Goal: Task Accomplishment & Management: Manage account settings

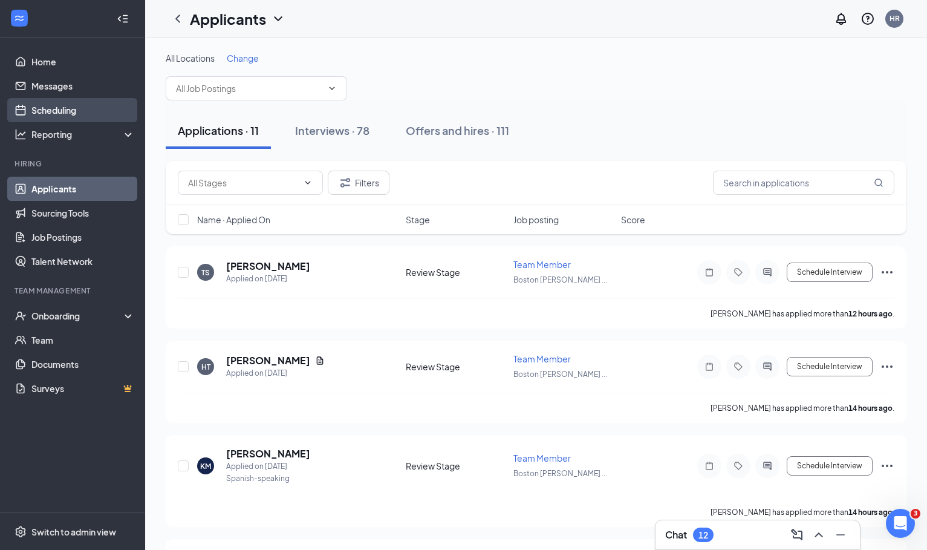
click at [70, 118] on link "Scheduling" at bounding box center [82, 110] width 103 height 24
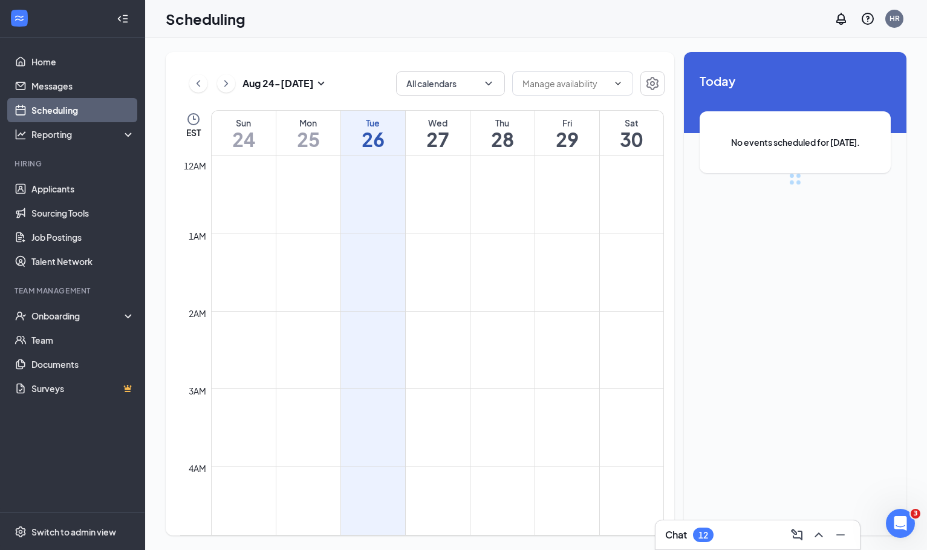
scroll to position [595, 0]
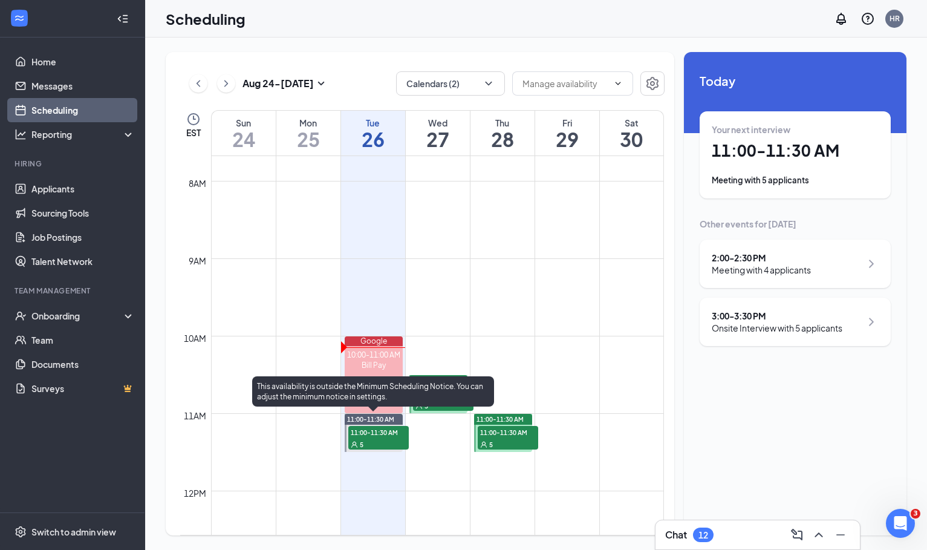
click at [372, 440] on div "5" at bounding box center [378, 444] width 60 height 12
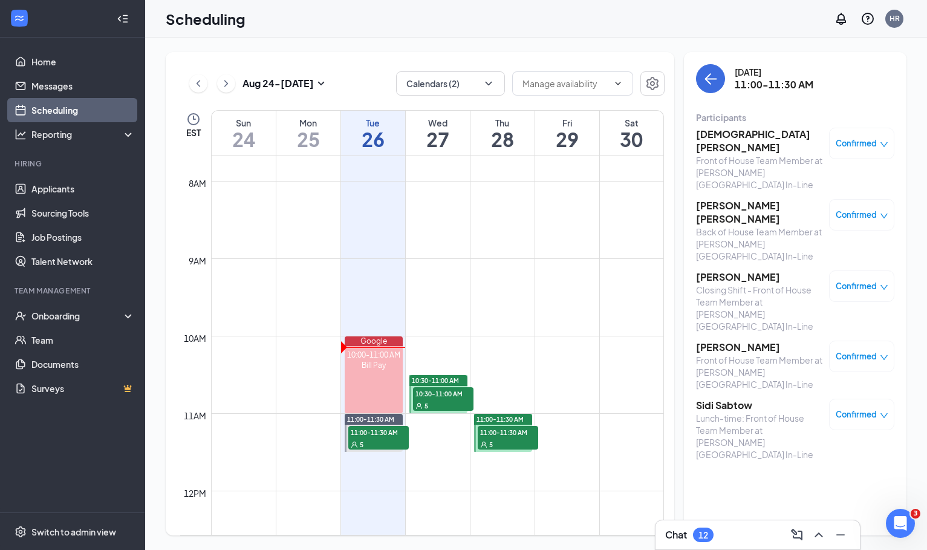
click at [755, 199] on h3 "[PERSON_NAME] [PERSON_NAME]" at bounding box center [759, 212] width 127 height 27
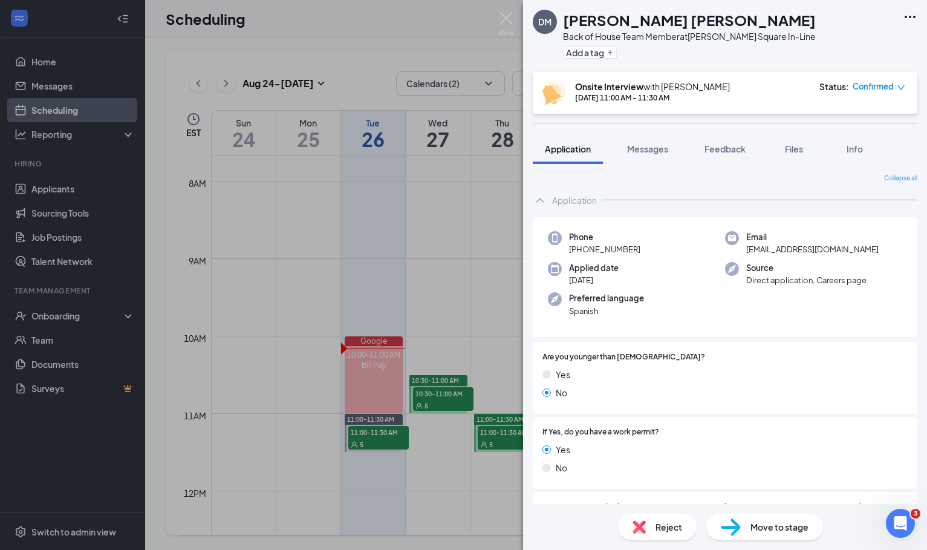
click at [880, 85] on span "Confirmed" at bounding box center [873, 86] width 41 height 12
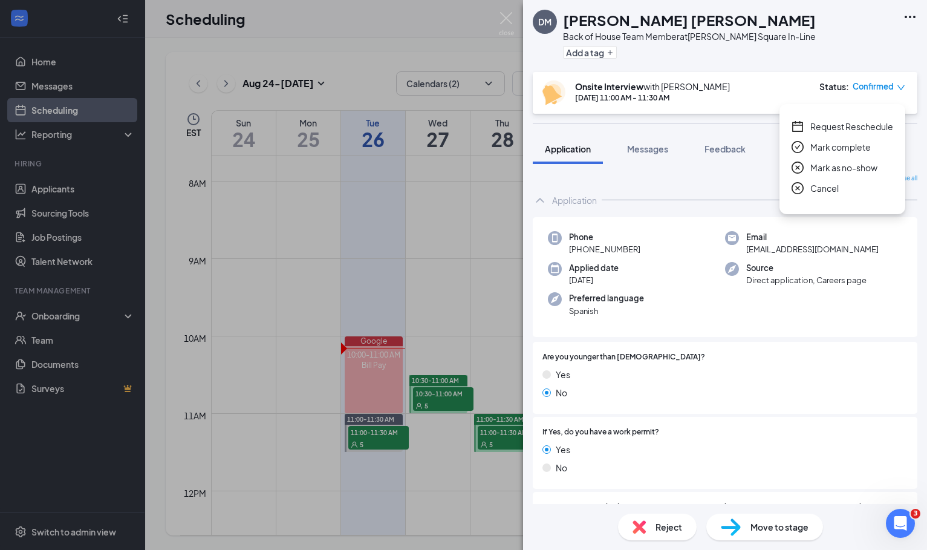
click at [842, 53] on div "DM [PERSON_NAME] [PERSON_NAME] Back of House Team Member at [PERSON_NAME][GEOGR…" at bounding box center [725, 36] width 404 height 72
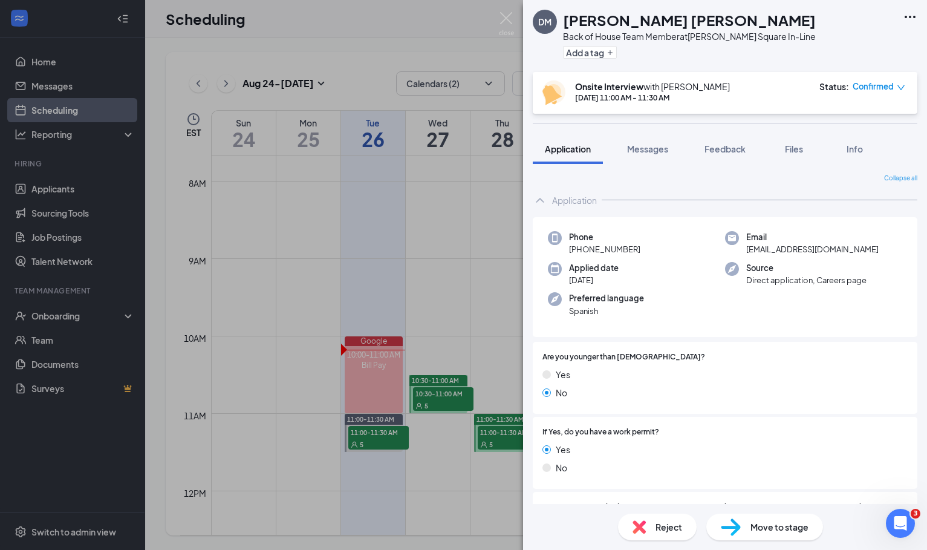
click at [781, 522] on span "Move to stage" at bounding box center [780, 526] width 58 height 13
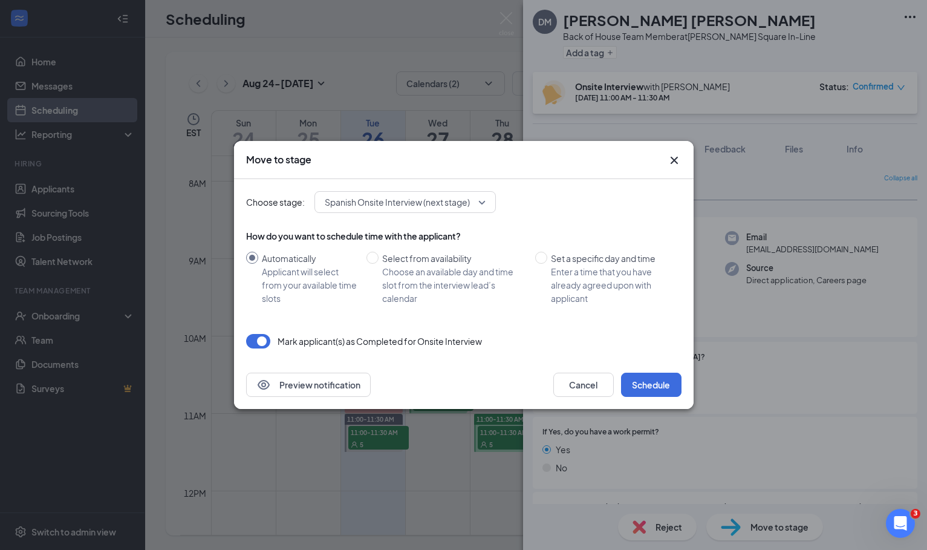
click at [259, 348] on div "Choose stage: Spanish Onsite Interview (next stage) How do you want to schedule…" at bounding box center [464, 269] width 436 height 181
click at [259, 344] on button "button" at bounding box center [258, 341] width 24 height 15
click at [668, 388] on button "Schedule" at bounding box center [651, 385] width 60 height 24
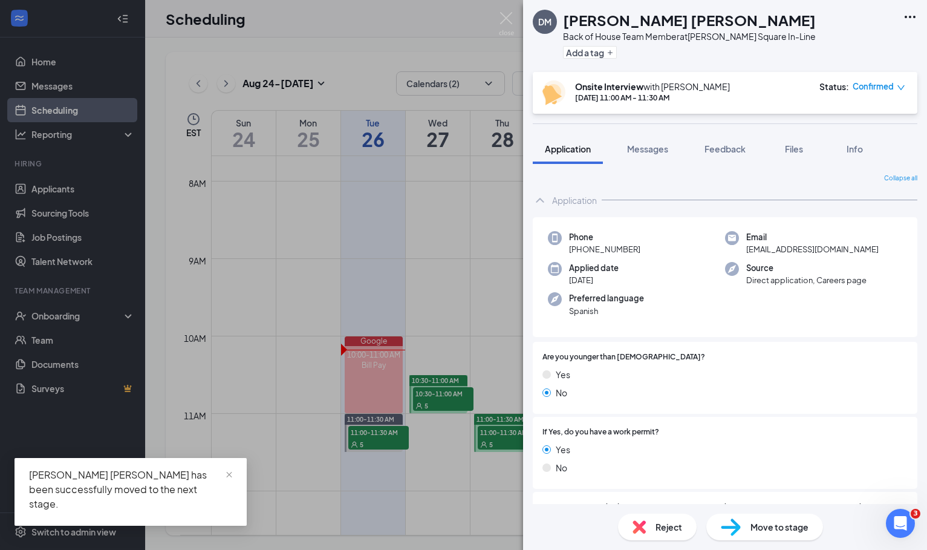
click at [443, 325] on div "DM [PERSON_NAME] [PERSON_NAME] Back of House Team Member at [PERSON_NAME][GEOGR…" at bounding box center [463, 275] width 927 height 550
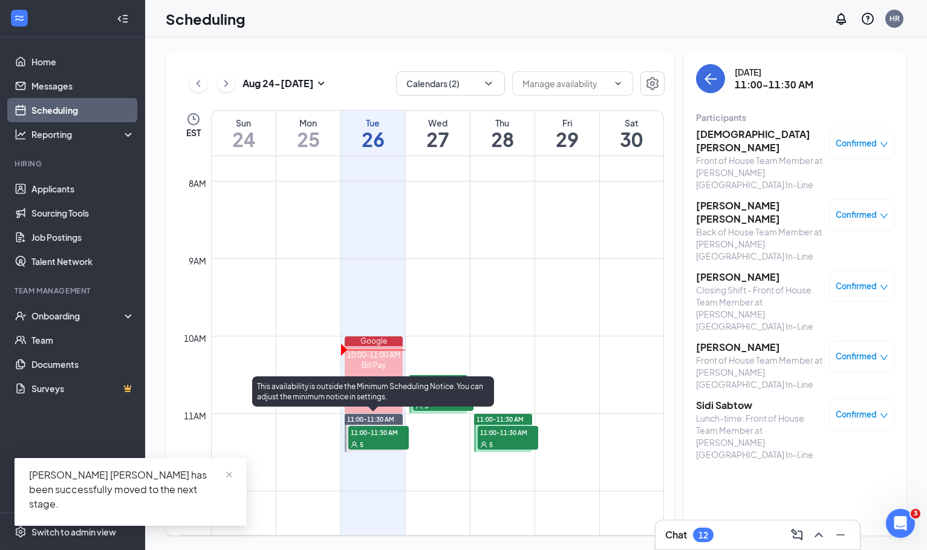
click at [393, 433] on span "11:00-11:30 AM" at bounding box center [378, 432] width 60 height 12
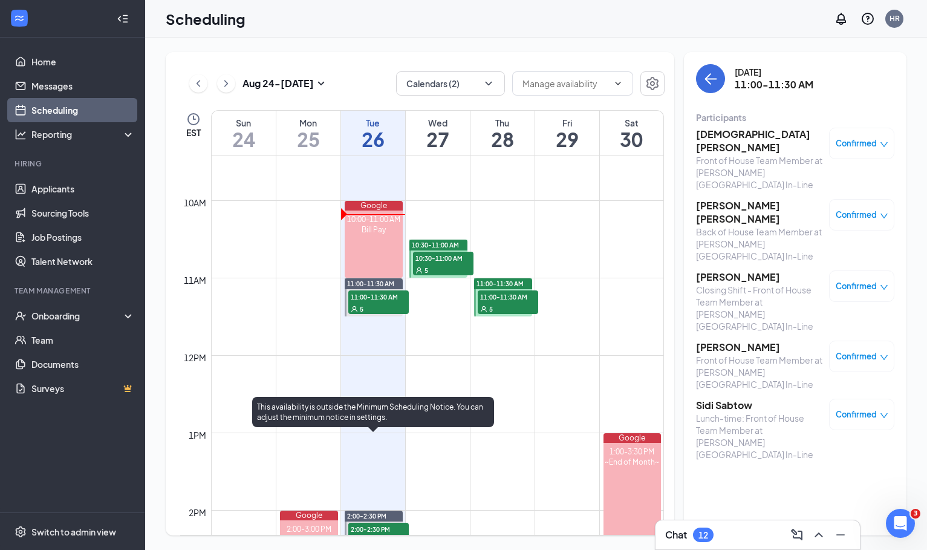
scroll to position [719, 0]
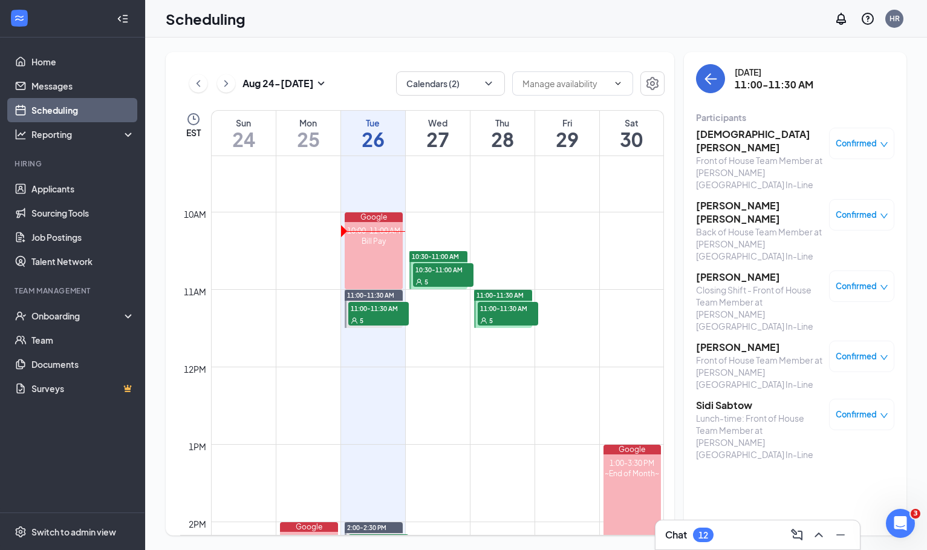
click at [725, 399] on h3 "Sidi Sabtow" at bounding box center [759, 405] width 127 height 13
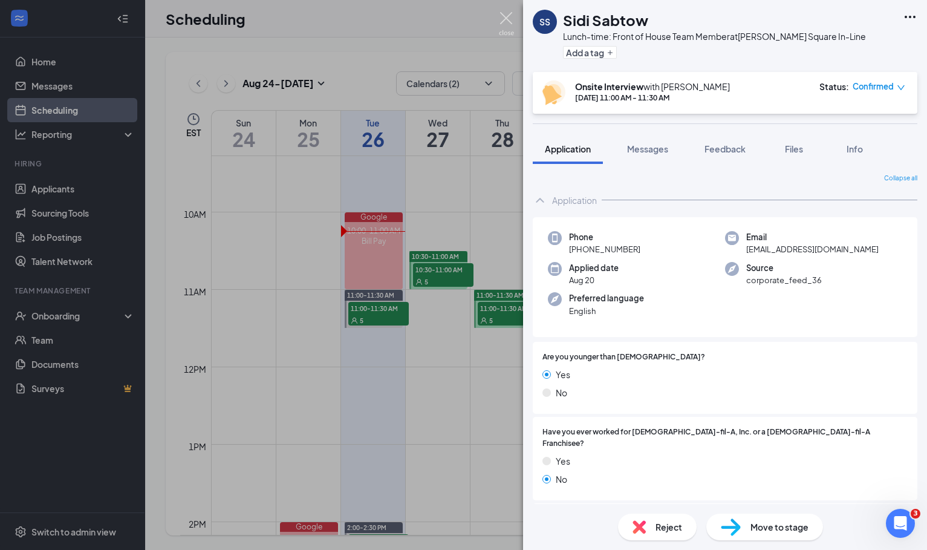
click at [509, 25] on img at bounding box center [506, 24] width 15 height 24
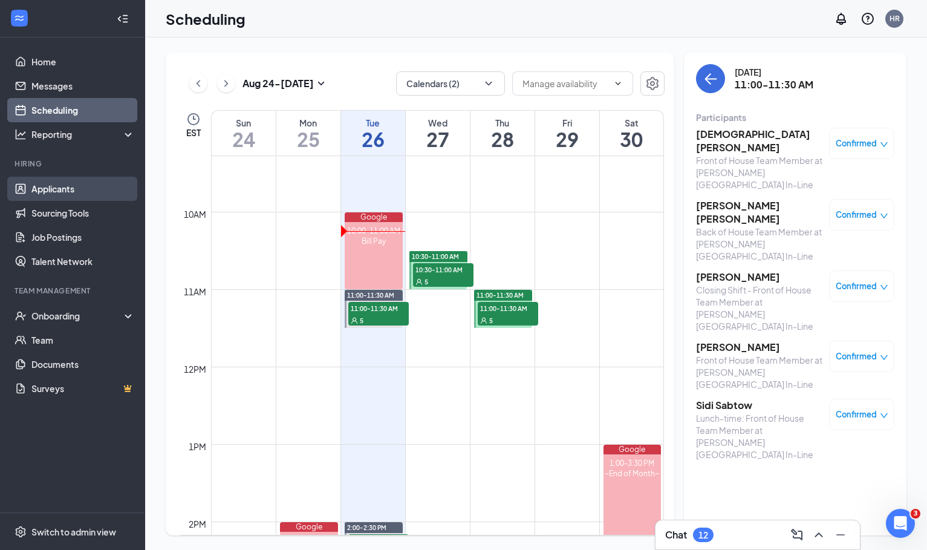
click at [34, 181] on link "Applicants" at bounding box center [82, 189] width 103 height 24
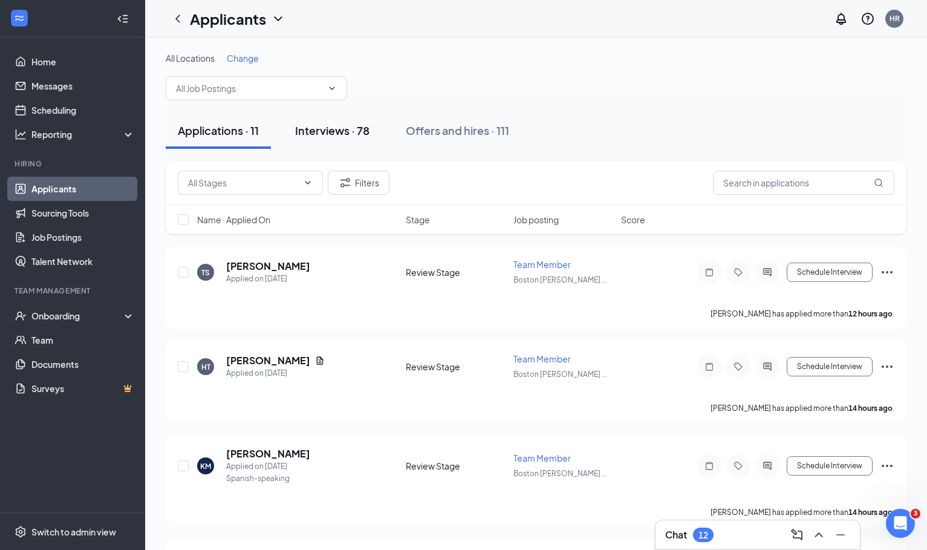
click at [303, 126] on div "Interviews · 78" at bounding box center [332, 130] width 74 height 15
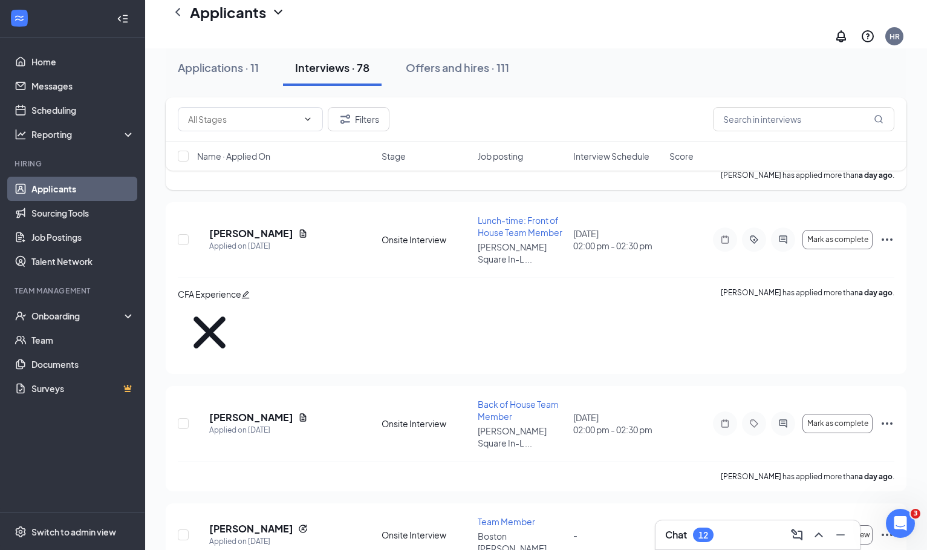
scroll to position [266, 0]
click at [759, 535] on div "Chat 12" at bounding box center [757, 534] width 185 height 19
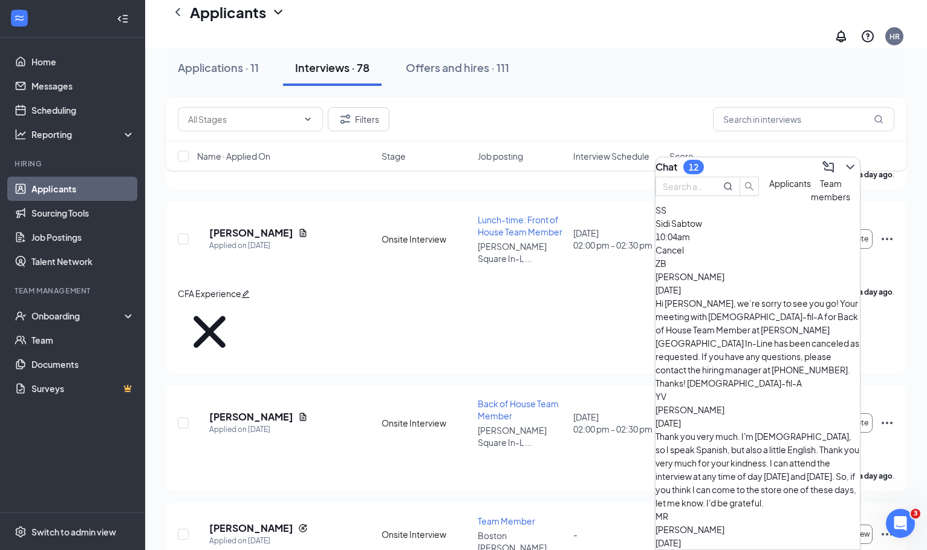
click at [748, 243] on div "Sidi Sabtow 10:04am" at bounding box center [758, 230] width 204 height 27
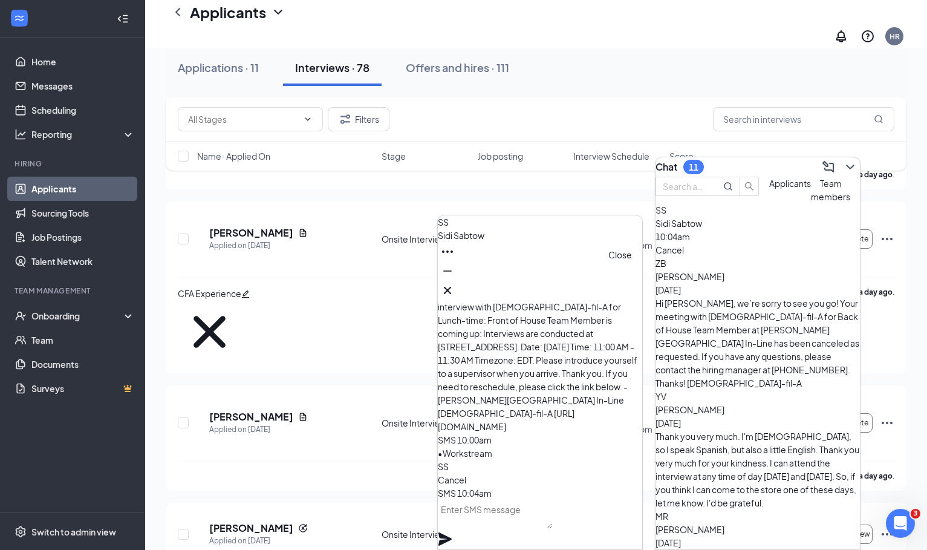
click at [455, 288] on icon "Cross" at bounding box center [447, 290] width 15 height 15
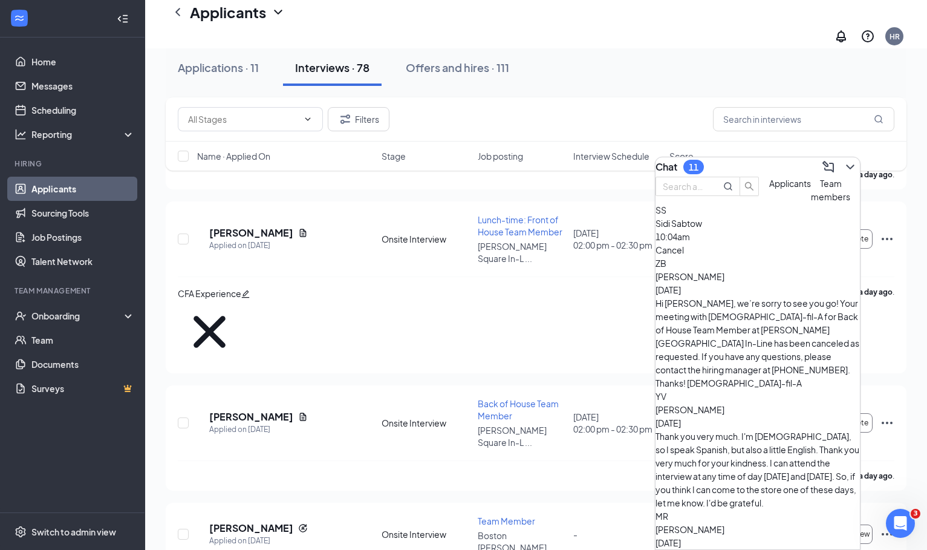
click at [748, 164] on div "Chat 11" at bounding box center [758, 166] width 204 height 19
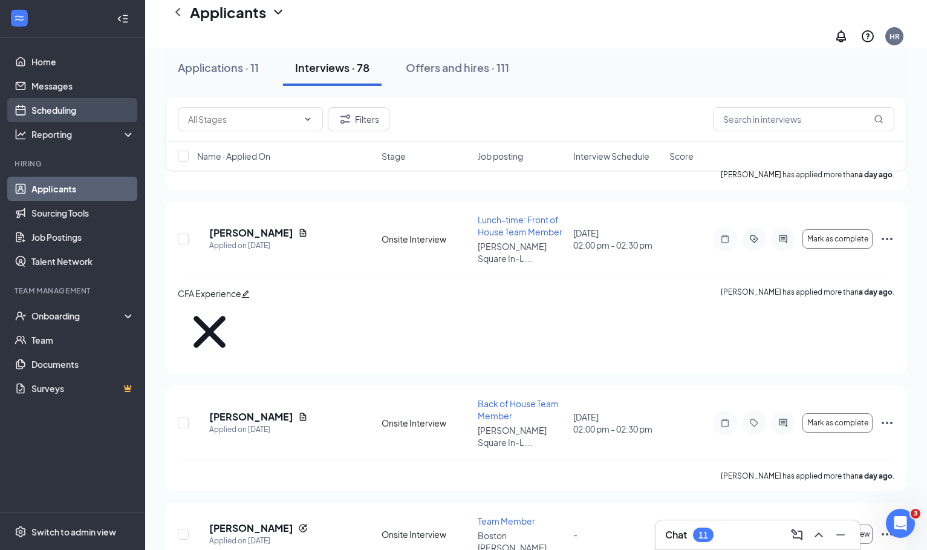
click at [56, 117] on link "Scheduling" at bounding box center [82, 110] width 103 height 24
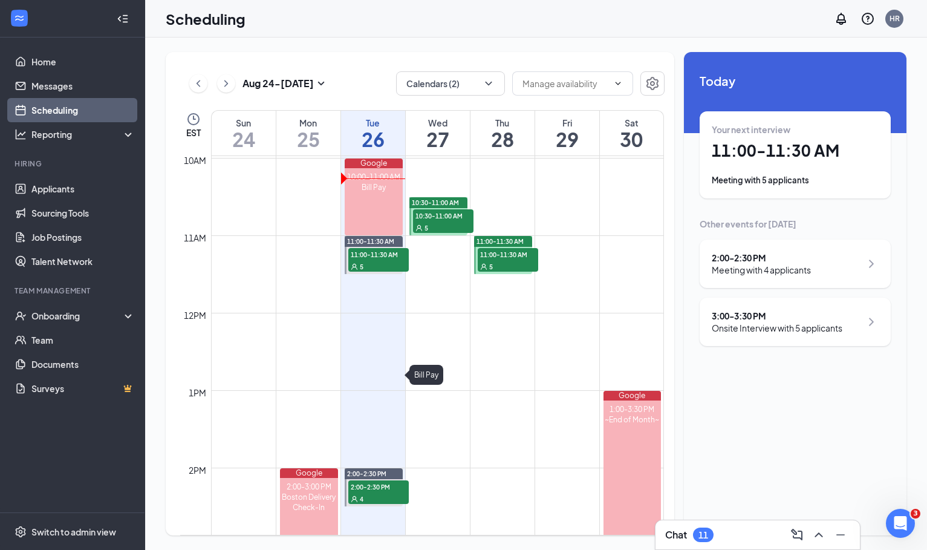
scroll to position [807, 0]
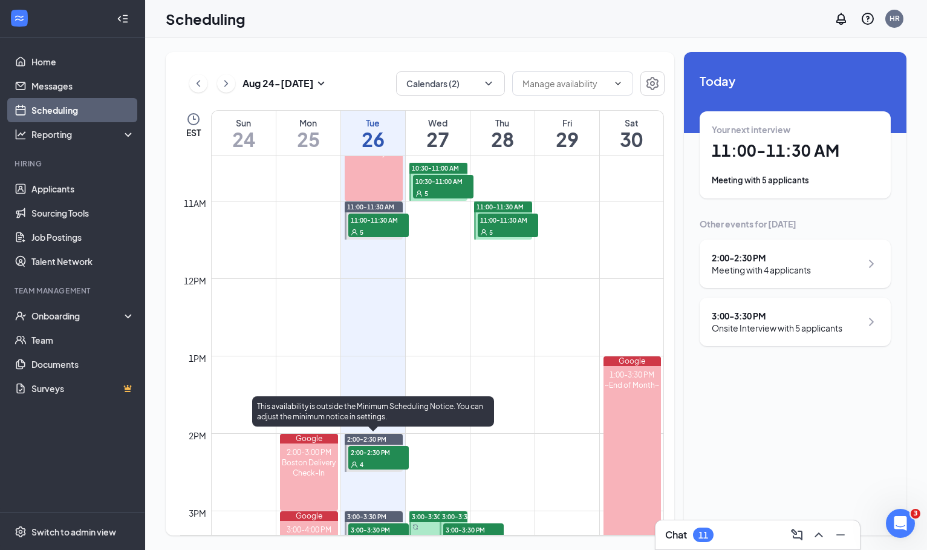
click at [371, 460] on div "4" at bounding box center [378, 464] width 60 height 12
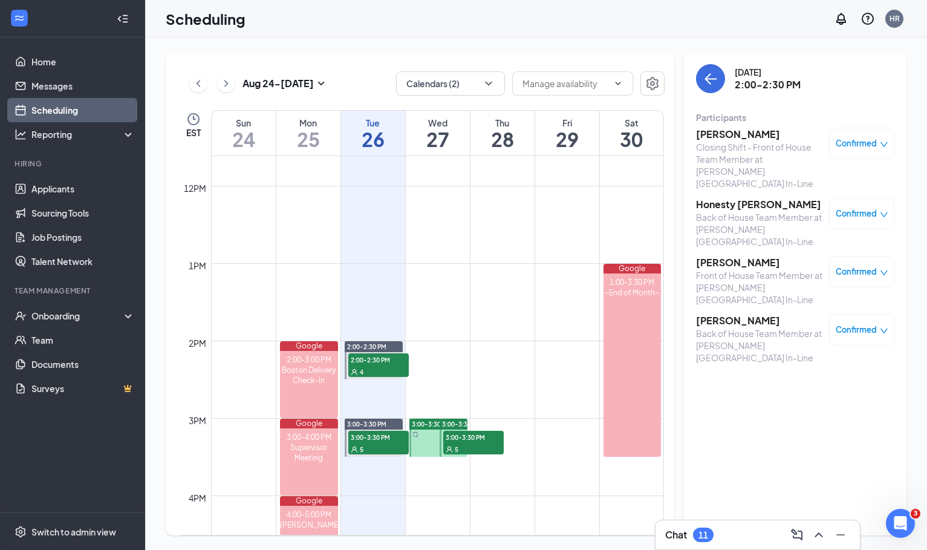
scroll to position [914, 0]
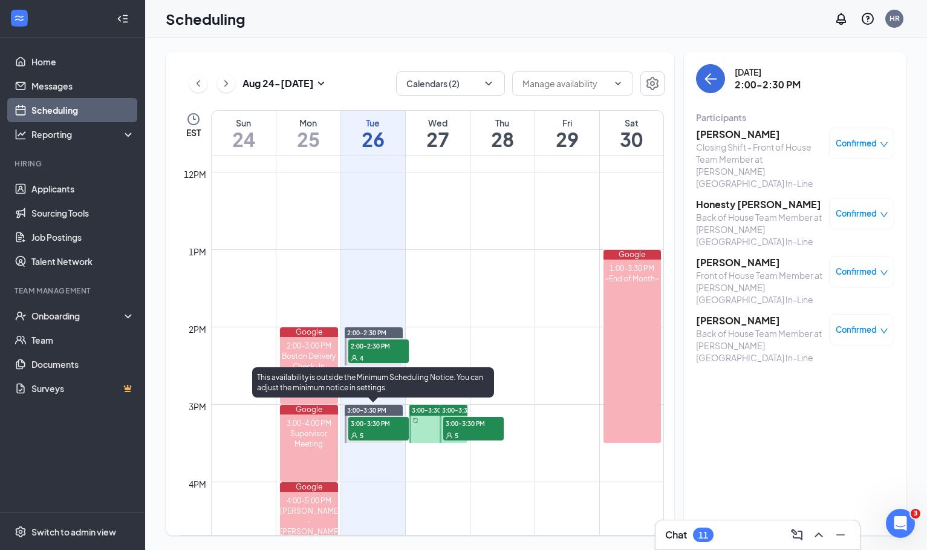
click at [383, 433] on div "5" at bounding box center [378, 435] width 60 height 12
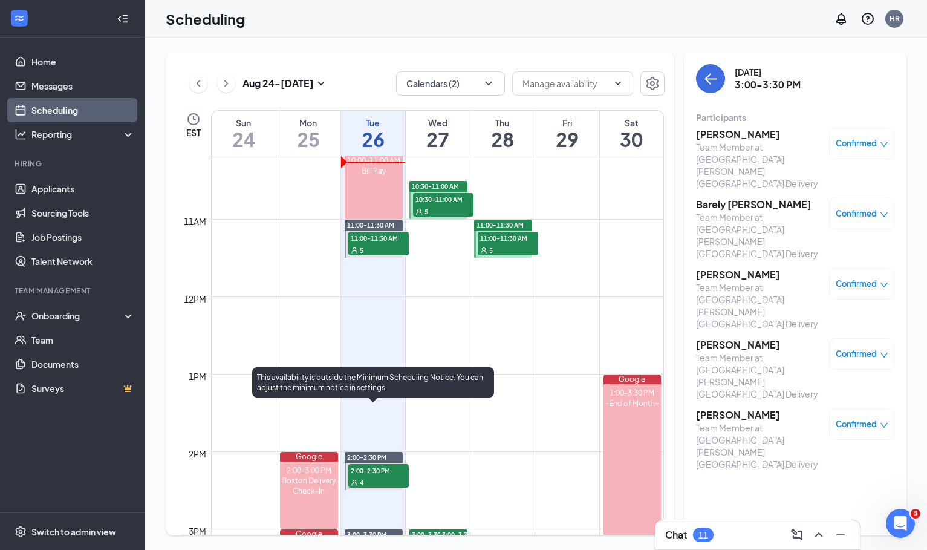
scroll to position [777, 0]
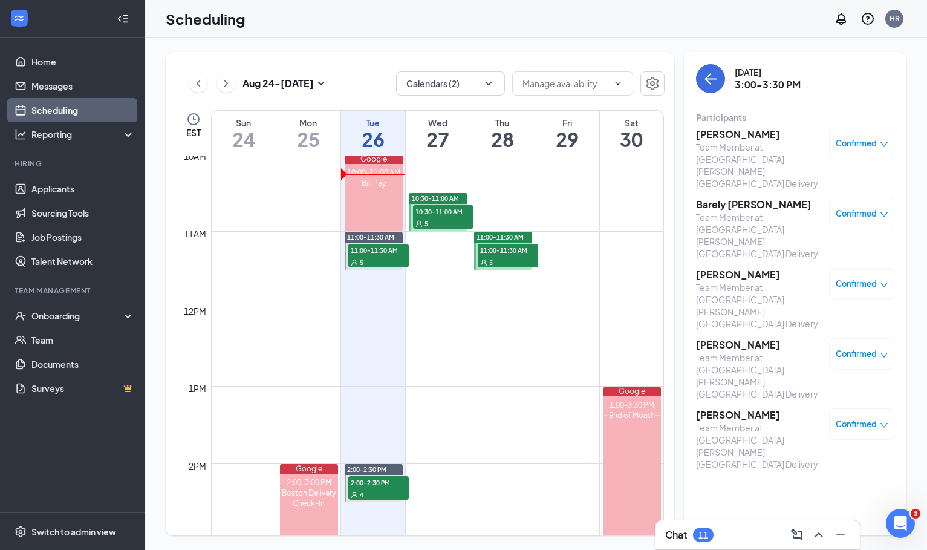
click at [452, 220] on div "5" at bounding box center [443, 223] width 60 height 12
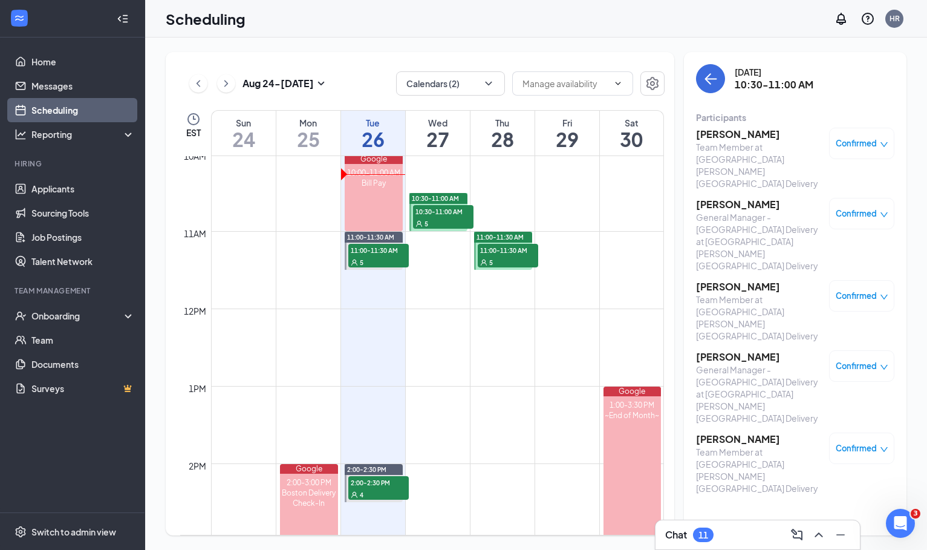
click at [515, 255] on span "11:00-11:30 AM" at bounding box center [508, 250] width 60 height 12
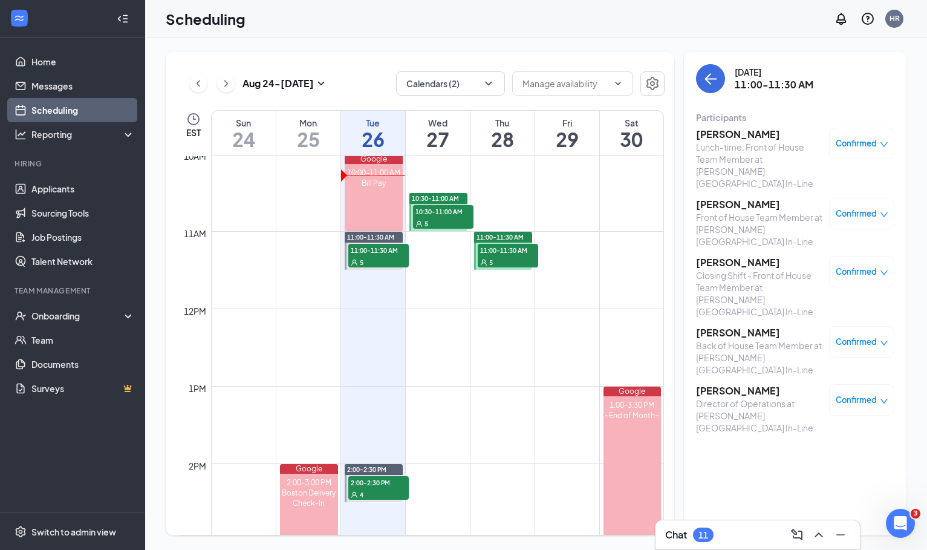
click at [455, 221] on div "5" at bounding box center [443, 223] width 60 height 12
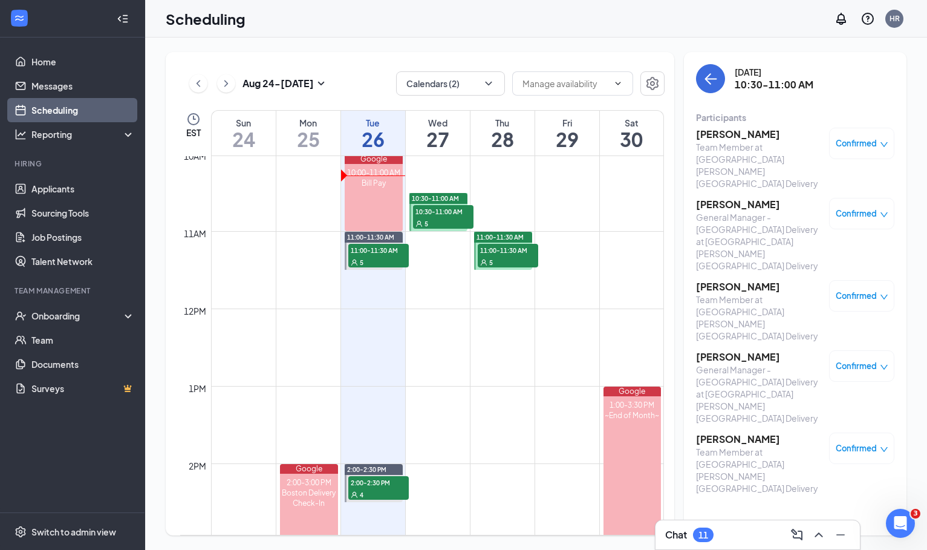
click at [757, 133] on h3 "[PERSON_NAME]" at bounding box center [759, 134] width 127 height 13
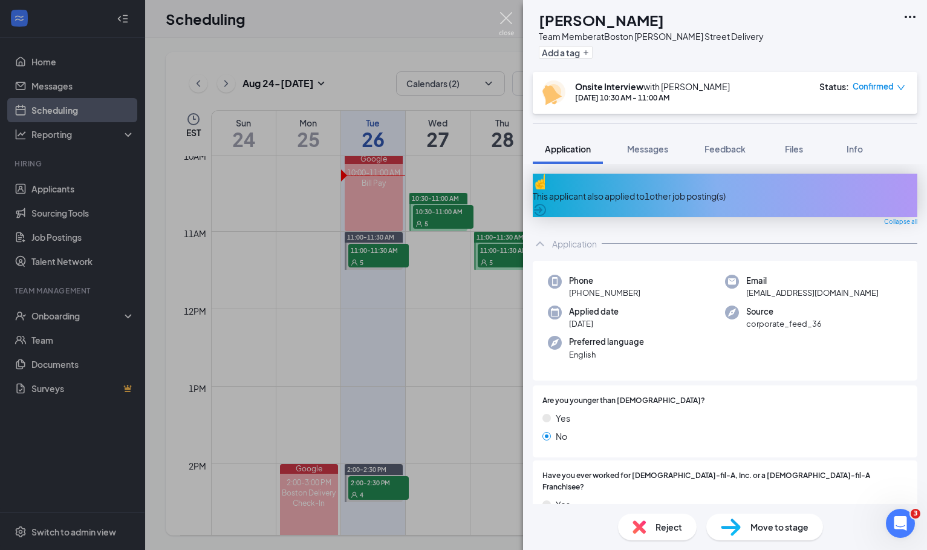
click at [508, 22] on img at bounding box center [506, 24] width 15 height 24
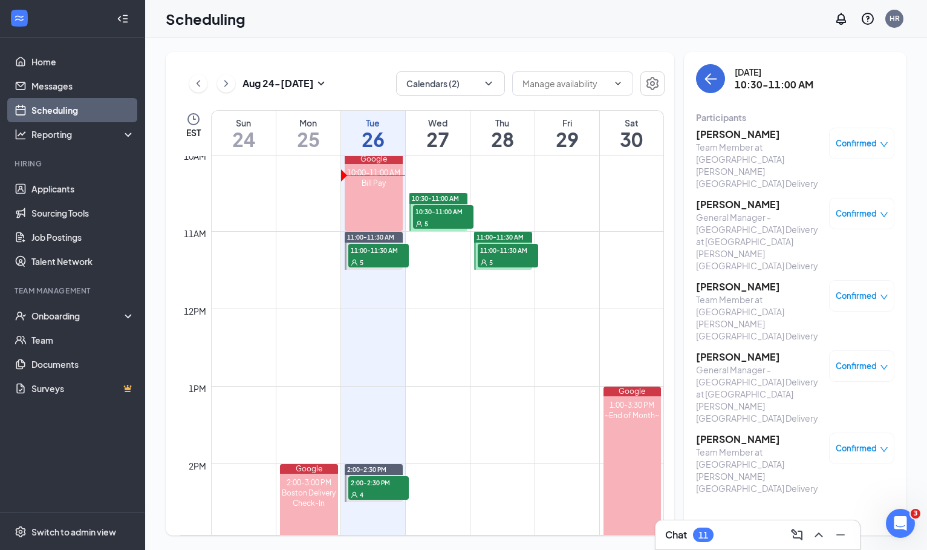
click at [744, 198] on h3 "[PERSON_NAME]" at bounding box center [759, 204] width 127 height 13
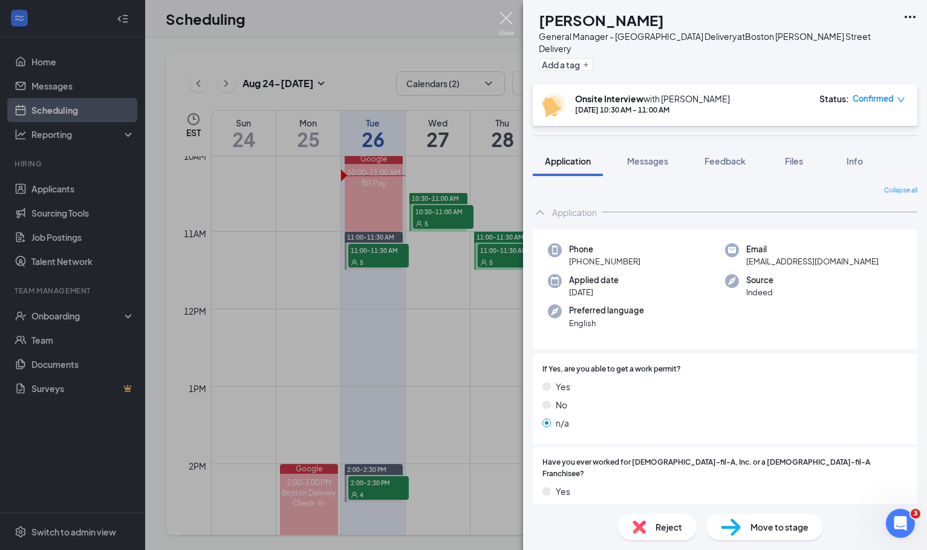
click at [503, 23] on img at bounding box center [506, 24] width 15 height 24
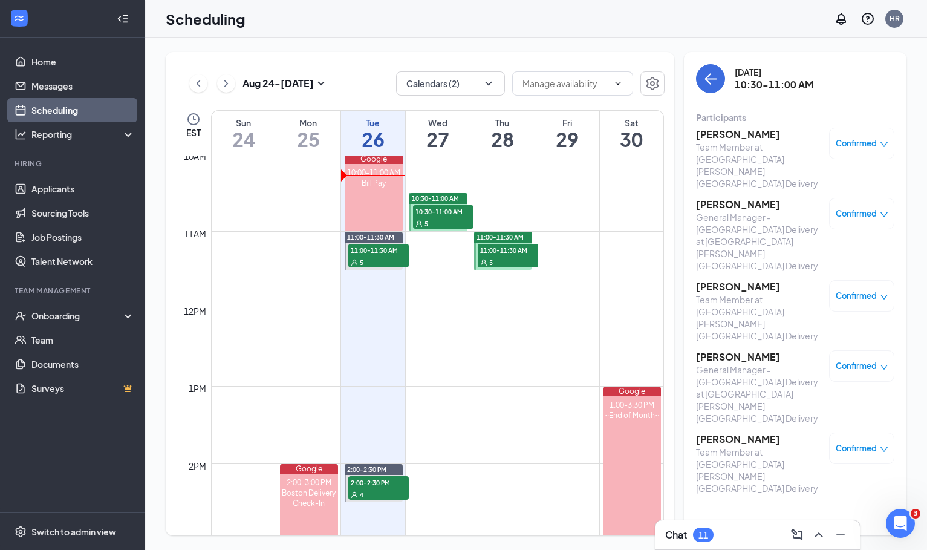
click at [739, 280] on h3 "[PERSON_NAME]" at bounding box center [759, 286] width 127 height 13
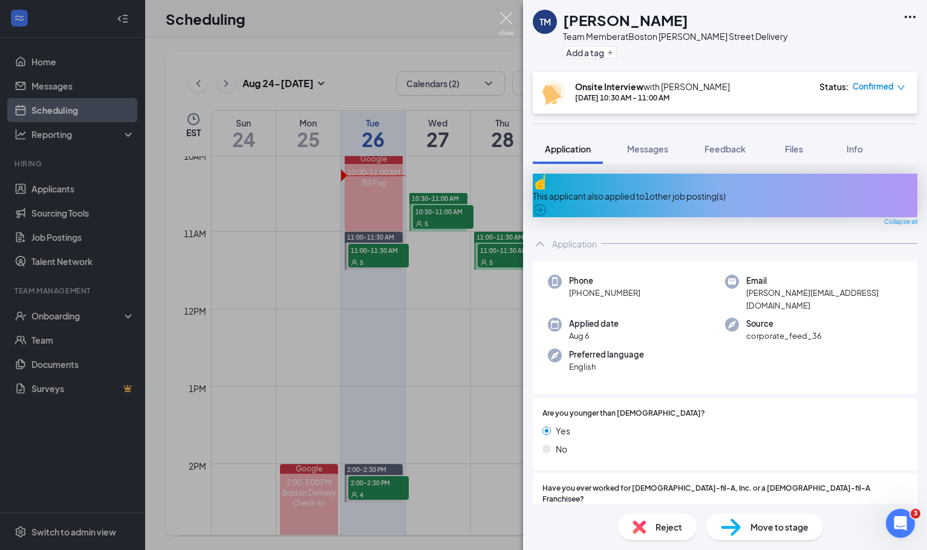
click at [502, 24] on img at bounding box center [506, 24] width 15 height 24
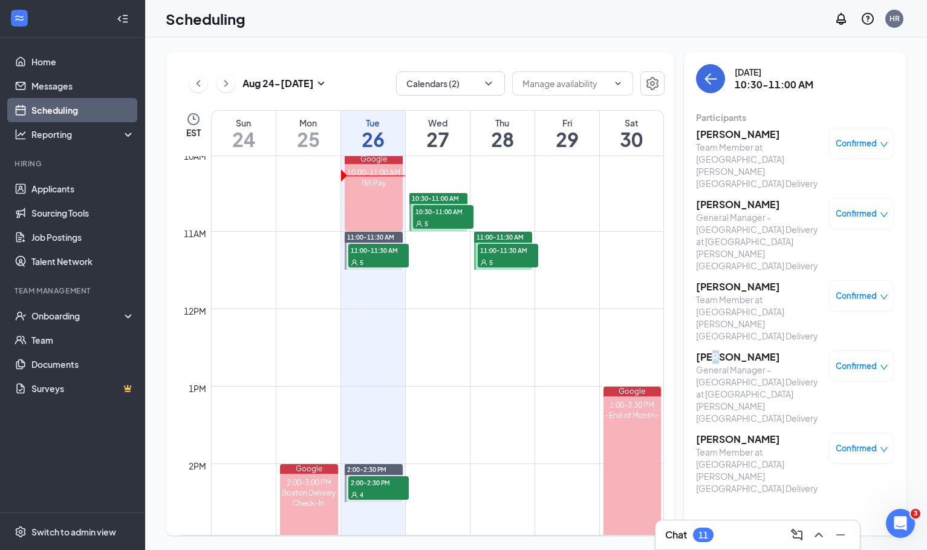
click at [722, 350] on h3 "[PERSON_NAME]" at bounding box center [759, 356] width 127 height 13
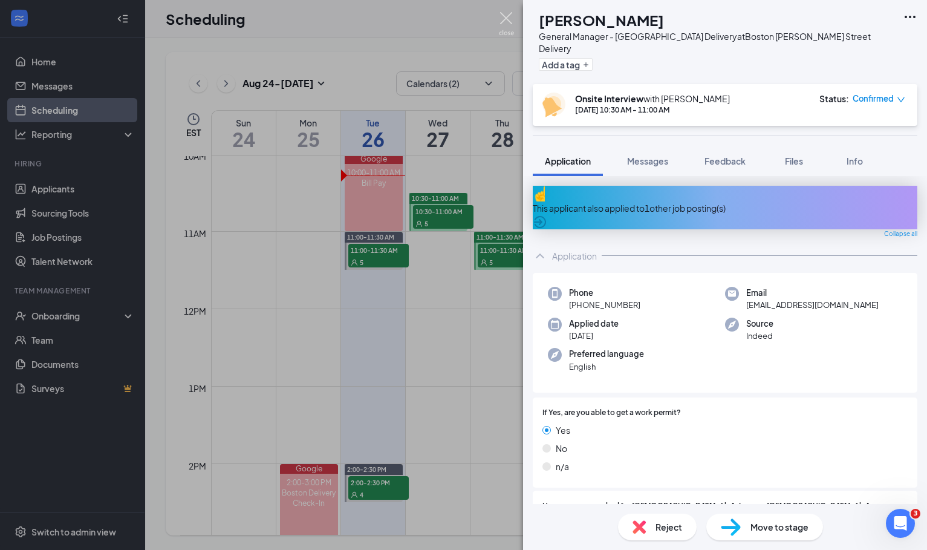
click at [504, 22] on img at bounding box center [506, 24] width 15 height 24
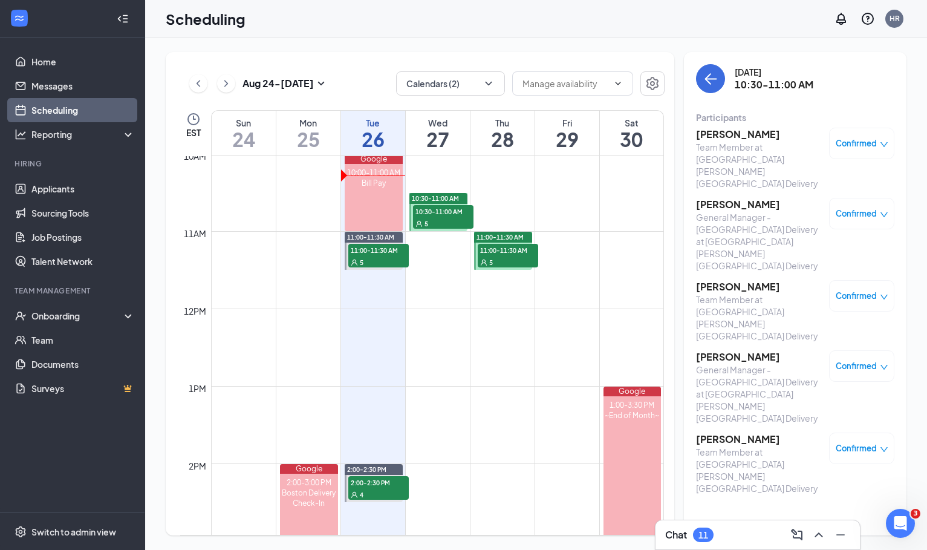
click at [733, 433] on h3 "[PERSON_NAME]" at bounding box center [759, 439] width 127 height 13
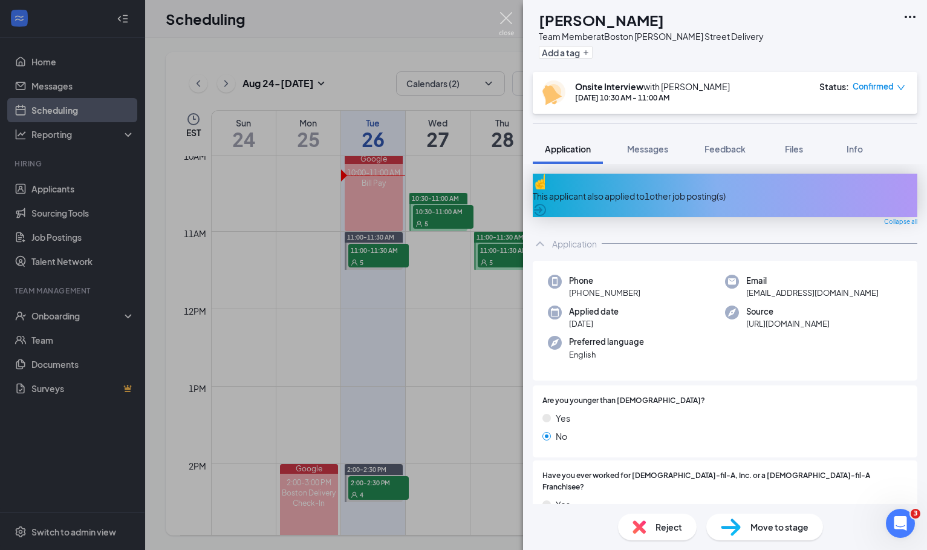
click at [503, 22] on img at bounding box center [506, 24] width 15 height 24
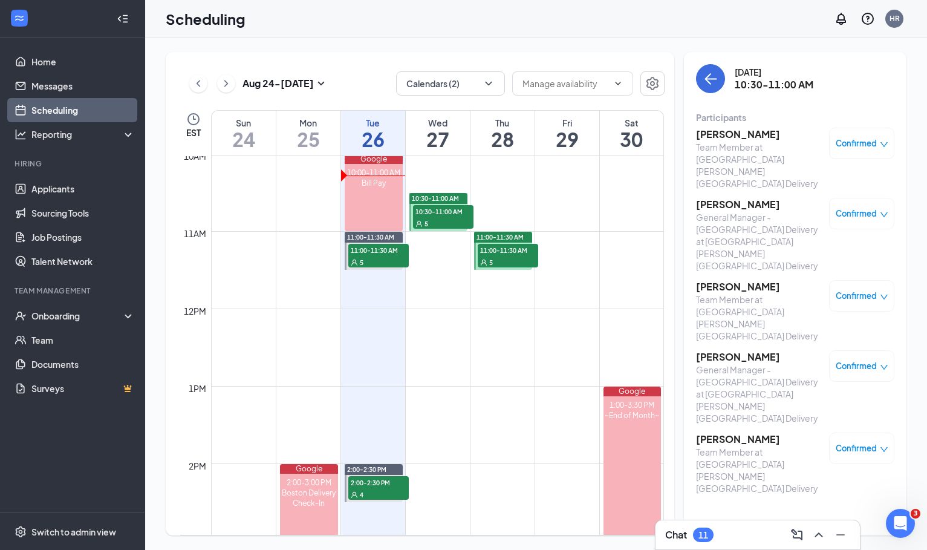
click at [500, 261] on div "5" at bounding box center [508, 262] width 60 height 12
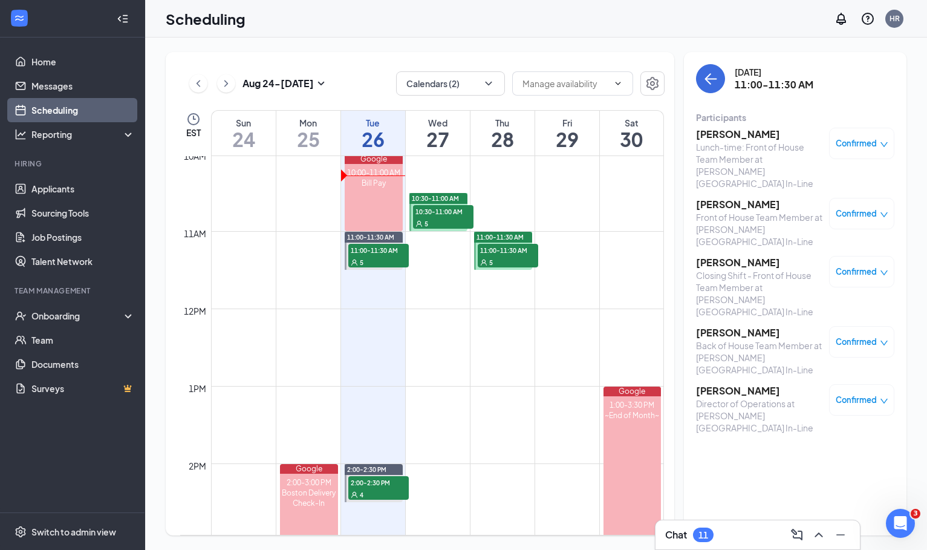
click at [740, 131] on h3 "[PERSON_NAME]" at bounding box center [759, 134] width 127 height 13
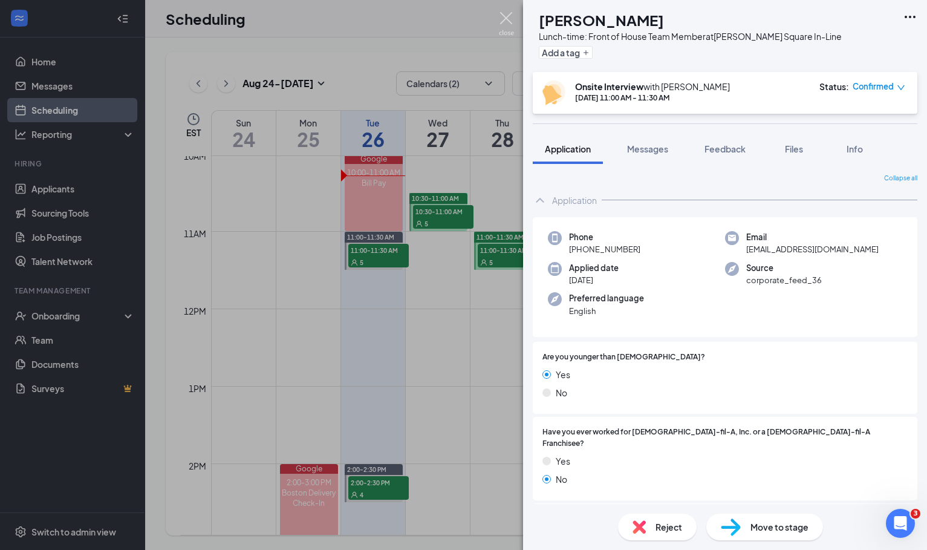
click at [505, 21] on img at bounding box center [506, 24] width 15 height 24
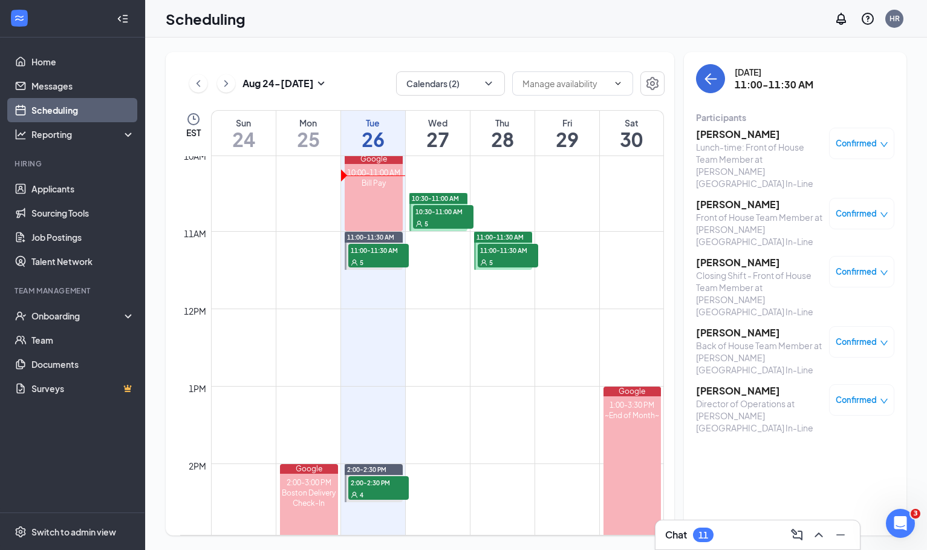
click at [715, 211] on div "Front of House Team Member at [PERSON_NAME][GEOGRAPHIC_DATA] In-Line" at bounding box center [759, 229] width 127 height 36
click at [718, 198] on h3 "[PERSON_NAME]" at bounding box center [759, 204] width 127 height 13
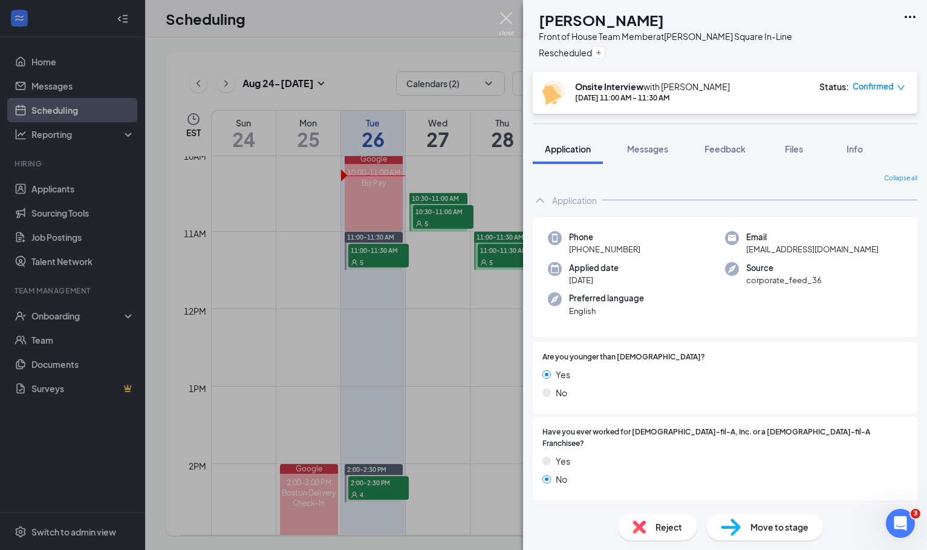
click at [503, 21] on img at bounding box center [506, 24] width 15 height 24
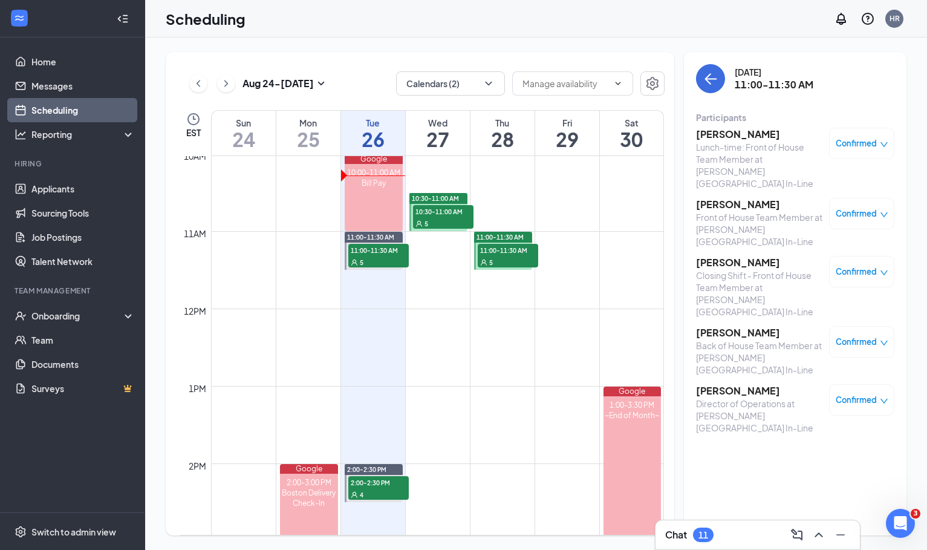
click at [719, 256] on h3 "[PERSON_NAME]" at bounding box center [759, 262] width 127 height 13
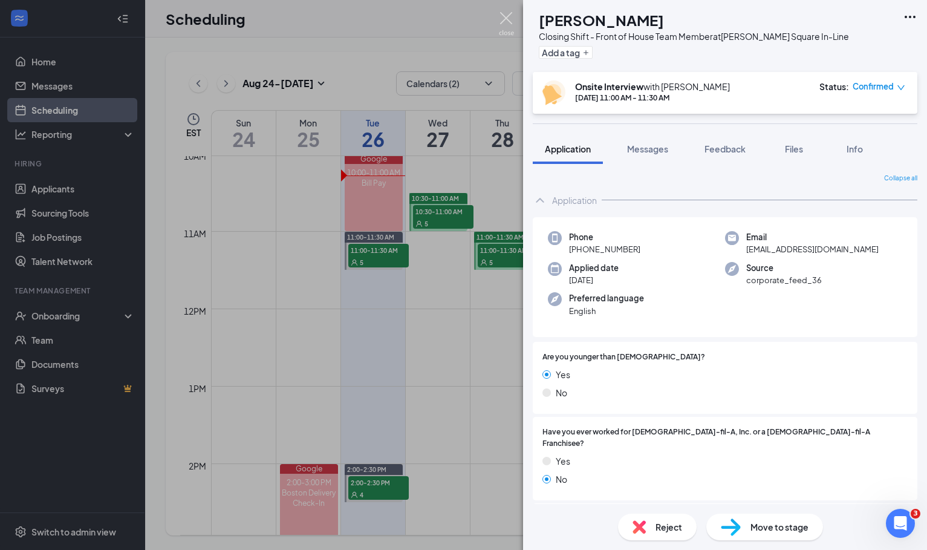
click at [500, 23] on img at bounding box center [506, 24] width 15 height 24
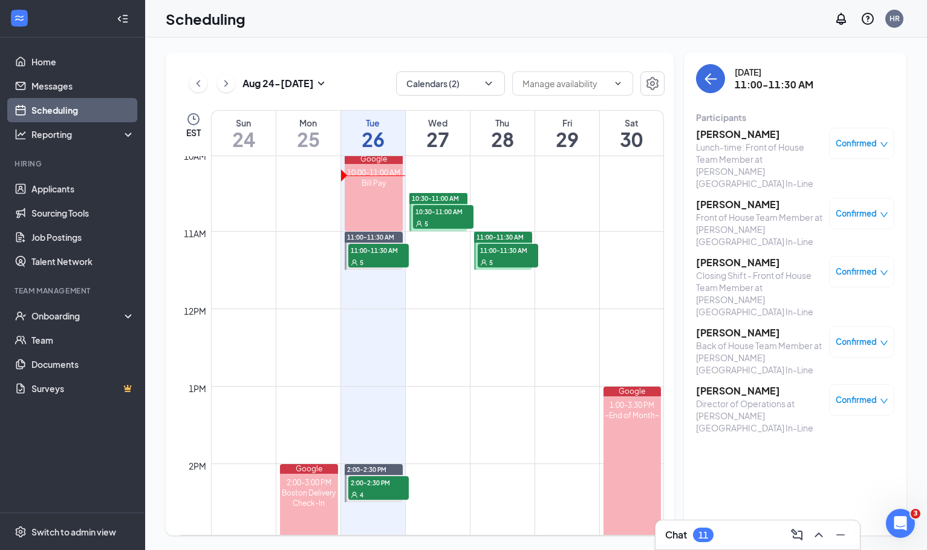
click at [725, 326] on h3 "[PERSON_NAME]" at bounding box center [759, 332] width 127 height 13
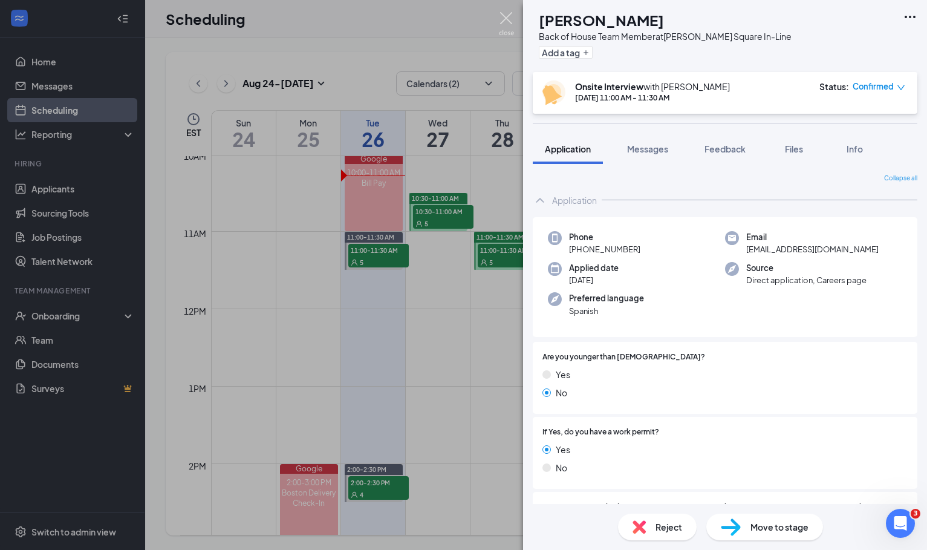
click at [504, 25] on img at bounding box center [506, 24] width 15 height 24
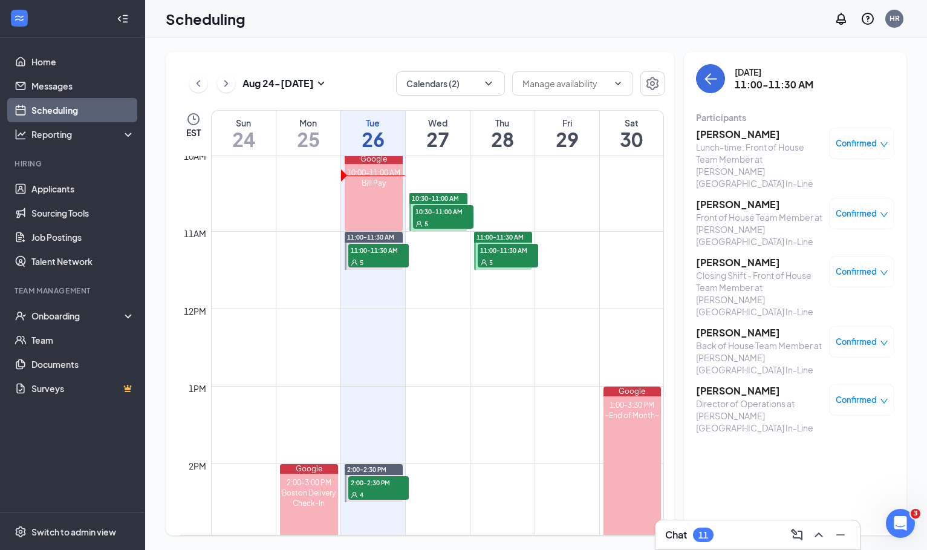
click at [525, 256] on div "5" at bounding box center [508, 262] width 60 height 12
click at [724, 326] on h3 "[PERSON_NAME]" at bounding box center [759, 332] width 127 height 13
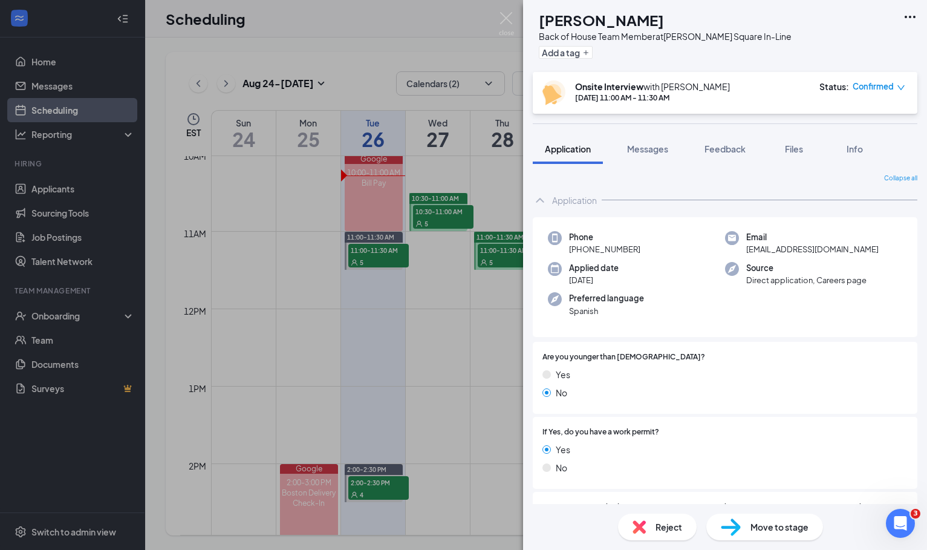
click at [738, 534] on img at bounding box center [731, 527] width 20 height 18
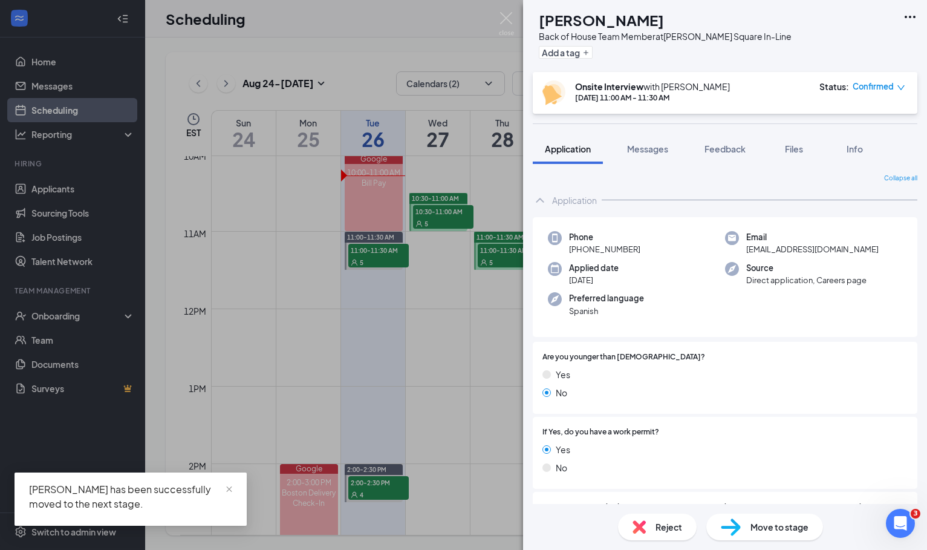
click at [446, 45] on div "JZ [PERSON_NAME] Back of House Team Member at [PERSON_NAME][GEOGRAPHIC_DATA] In…" at bounding box center [463, 275] width 927 height 550
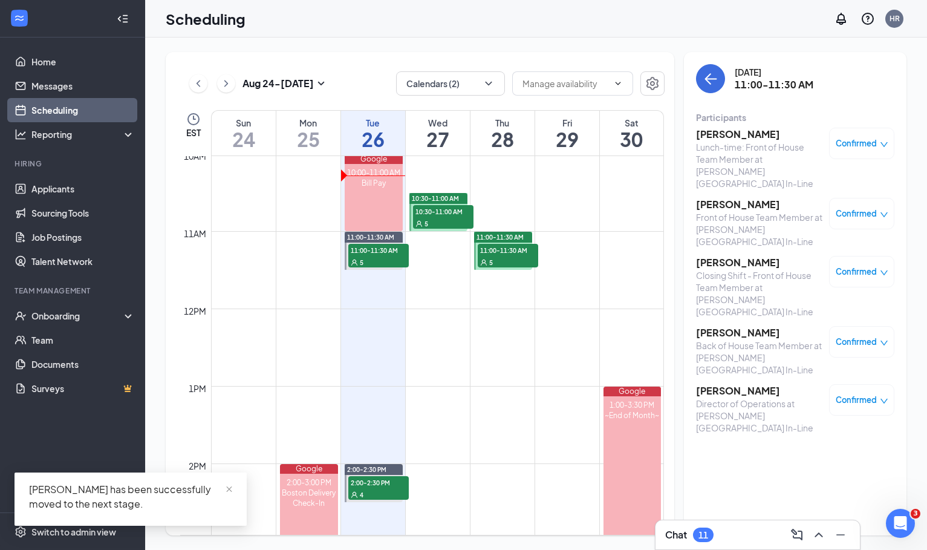
click at [727, 384] on h3 "[PERSON_NAME]" at bounding box center [759, 390] width 127 height 13
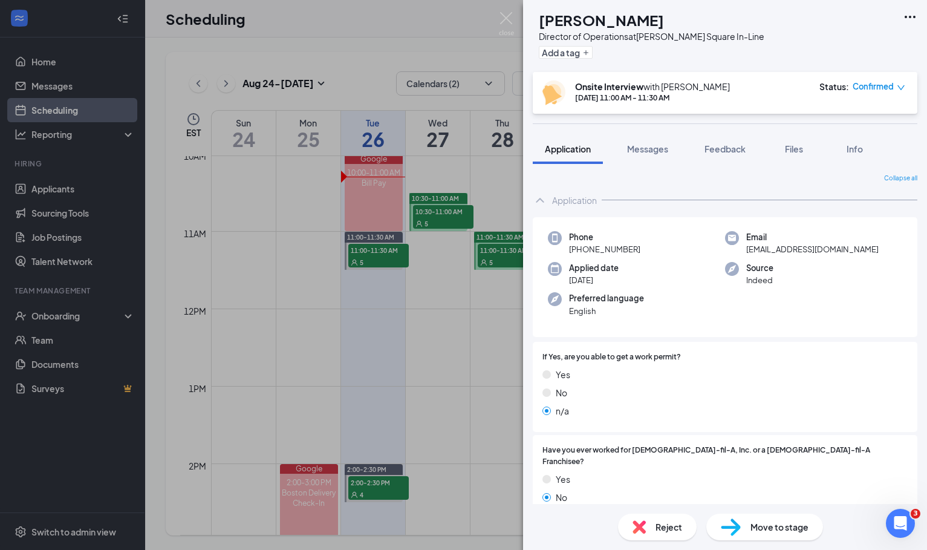
click at [506, 194] on div "JS [PERSON_NAME] Director of Operations at [PERSON_NAME][GEOGRAPHIC_DATA] In-Li…" at bounding box center [463, 275] width 927 height 550
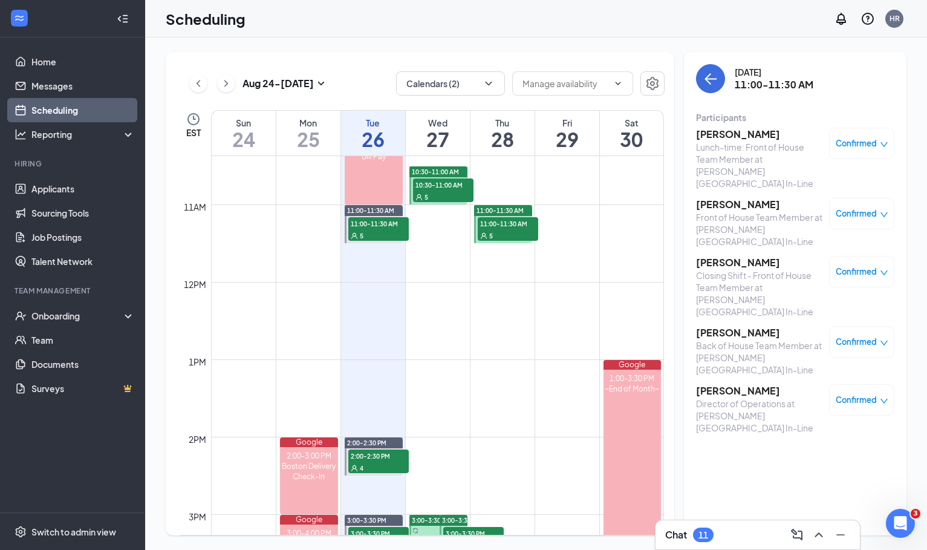
scroll to position [803, 0]
click at [408, 39] on div "[DATE] - [DATE] Calendars (2) EST Sun 24 Mon 25 Tue 26 Wed 27 Thu 28 Fri 29 Sat…" at bounding box center [536, 294] width 782 height 512
click at [378, 54] on div "[DATE] - [DATE] Calendars (2) EST Sun 24 Mon 25 Tue 26 Wed 27 Thu 28 Fri 29 Sat…" at bounding box center [420, 293] width 509 height 483
